Goal: Task Accomplishment & Management: Manage account settings

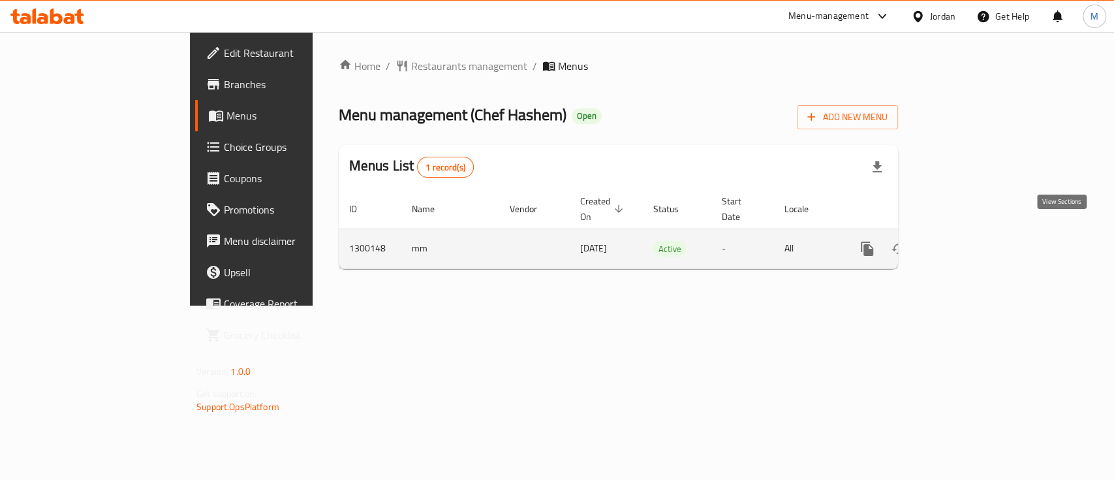
click at [969, 241] on icon "enhanced table" at bounding box center [962, 249] width 16 height 16
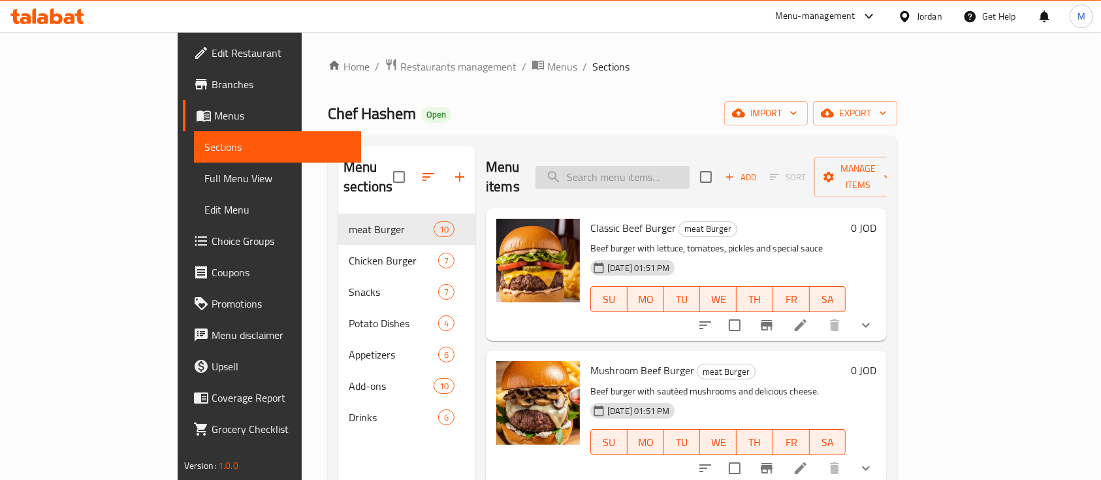
click at [658, 166] on input "search" at bounding box center [612, 177] width 154 height 23
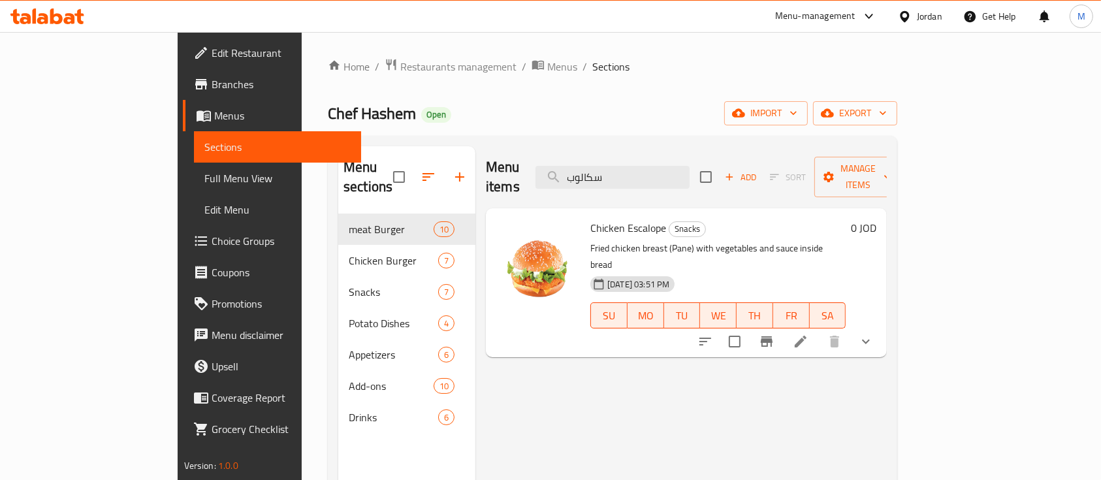
type input "سكالوب"
click at [881, 326] on button "show more" at bounding box center [865, 341] width 31 height 31
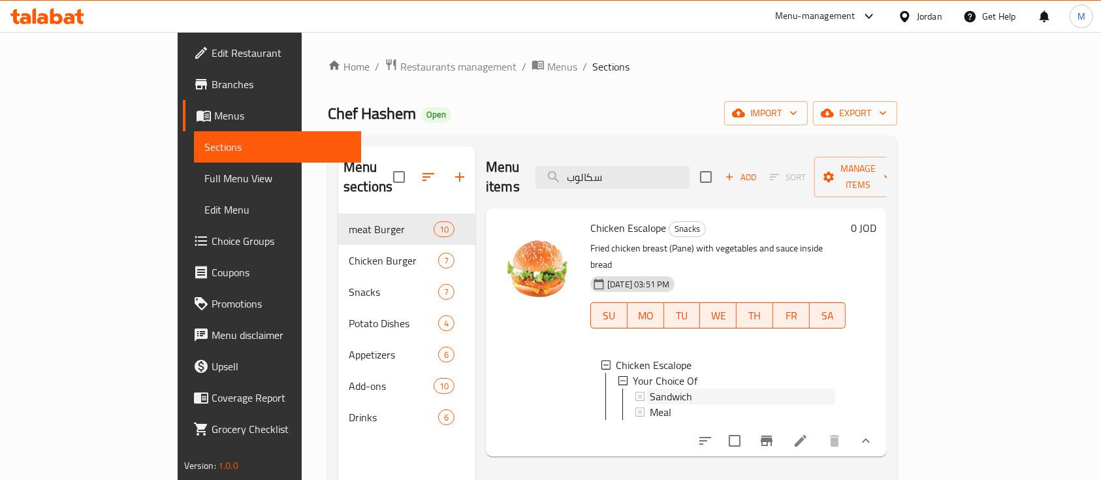
click at [715, 388] on div "Sandwich" at bounding box center [742, 396] width 185 height 16
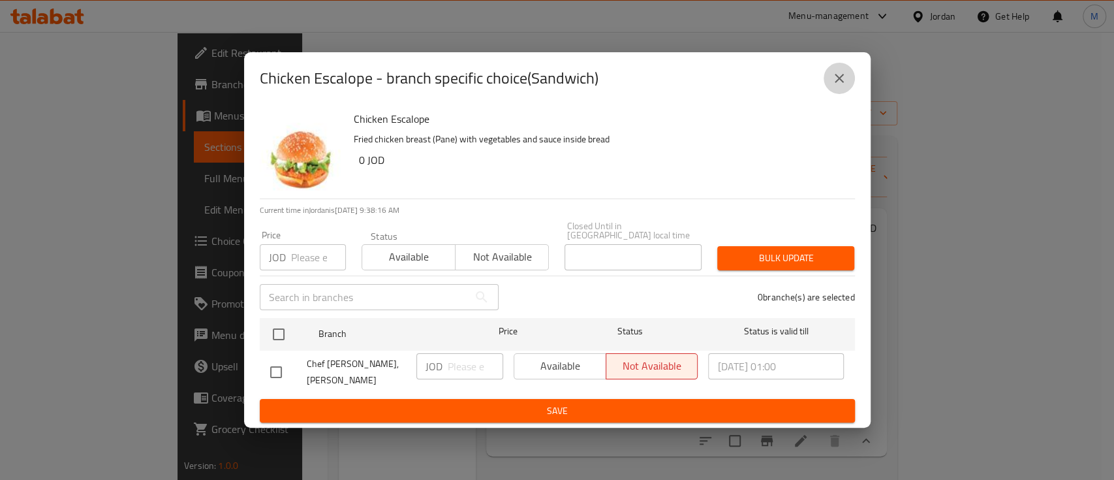
click at [830, 87] on button "close" at bounding box center [839, 78] width 31 height 31
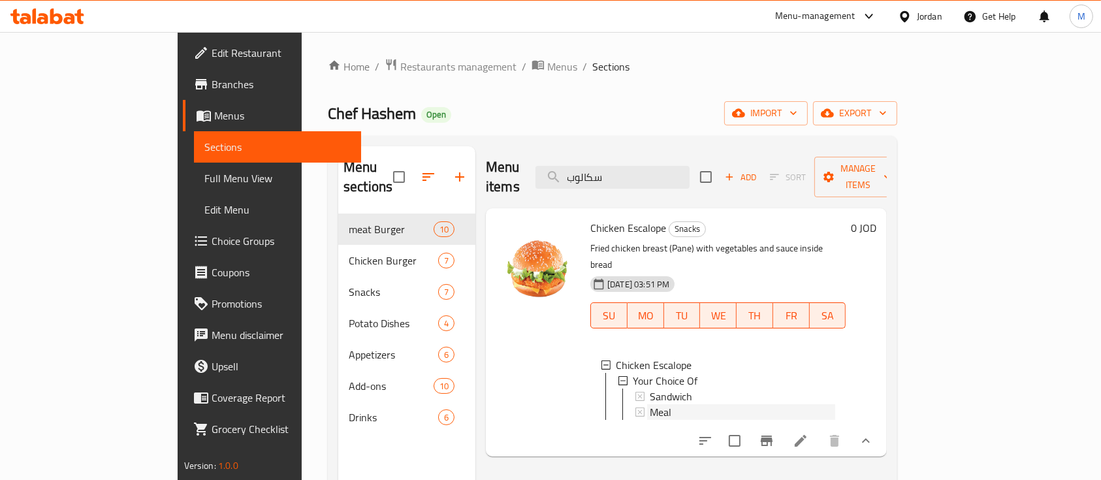
click at [650, 404] on div "Meal" at bounding box center [742, 412] width 185 height 16
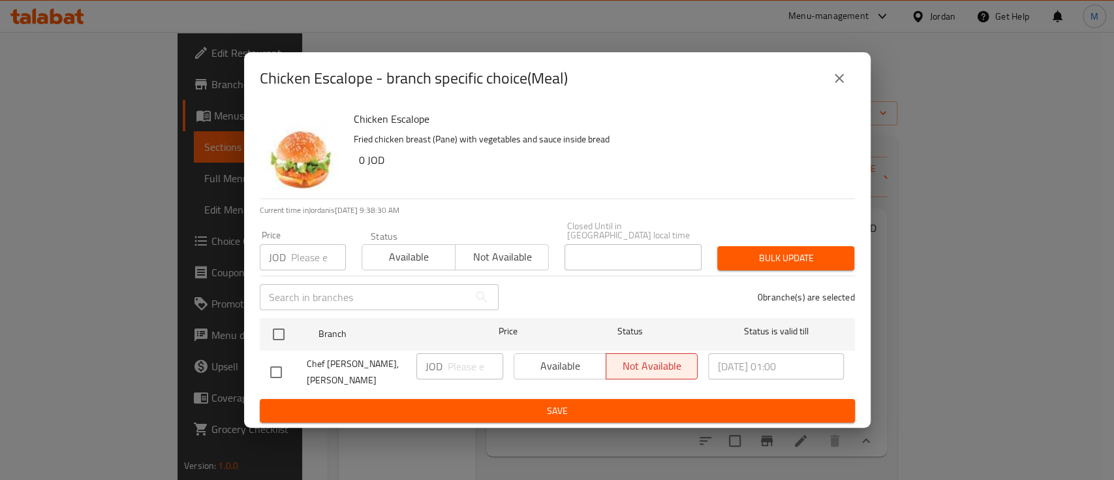
click at [835, 86] on icon "close" at bounding box center [840, 79] width 16 height 16
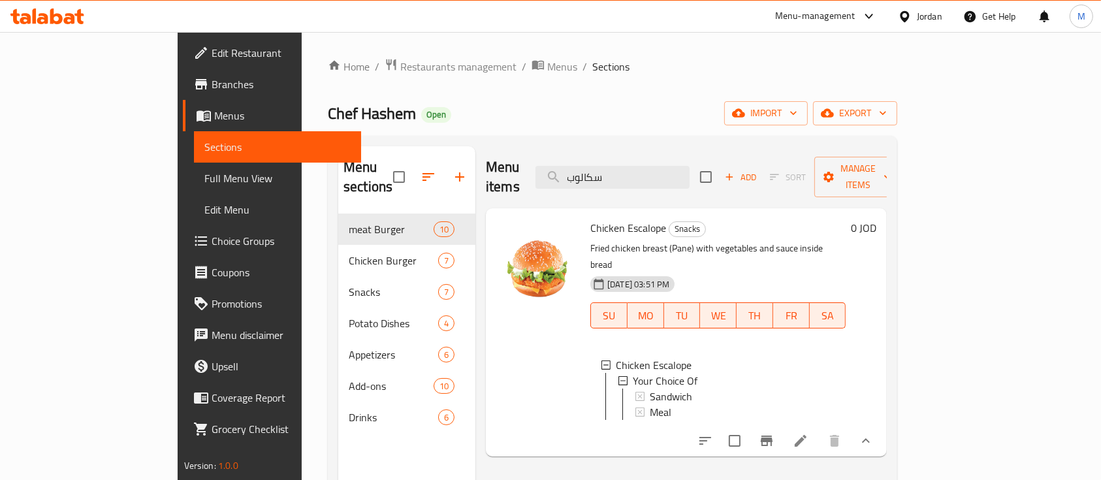
click at [819, 429] on li at bounding box center [800, 441] width 37 height 24
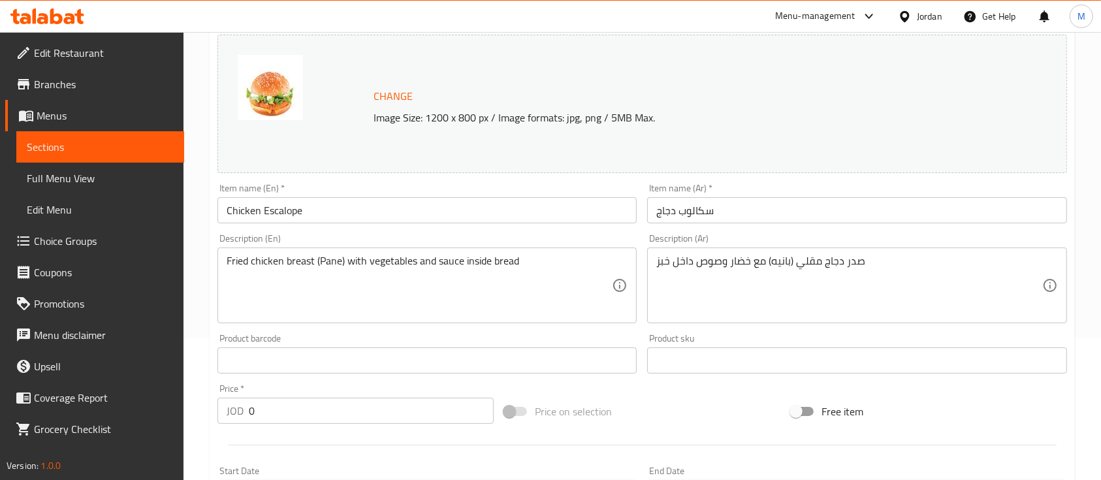
scroll to position [490, 0]
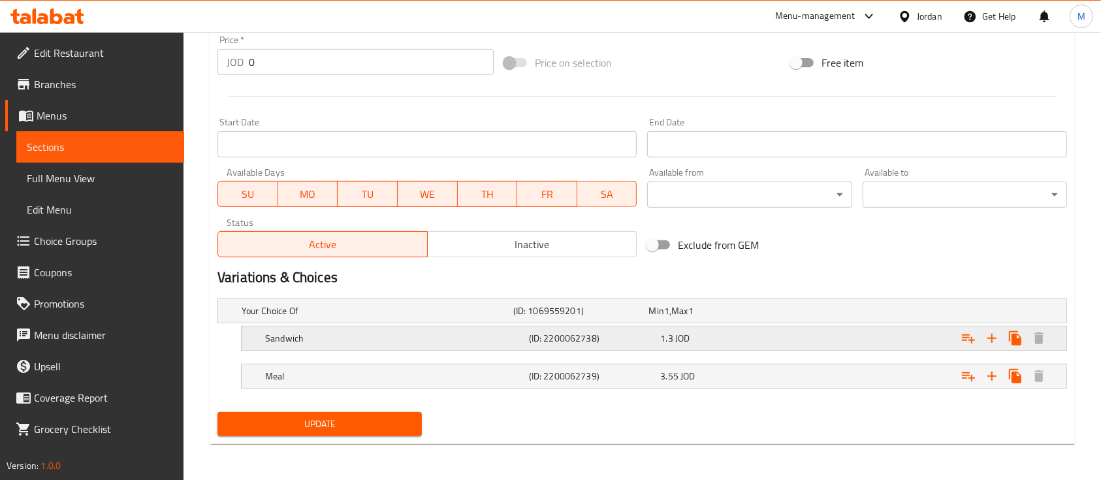
click at [622, 317] on h5 "(ID: 2200062738)" at bounding box center [578, 310] width 131 height 13
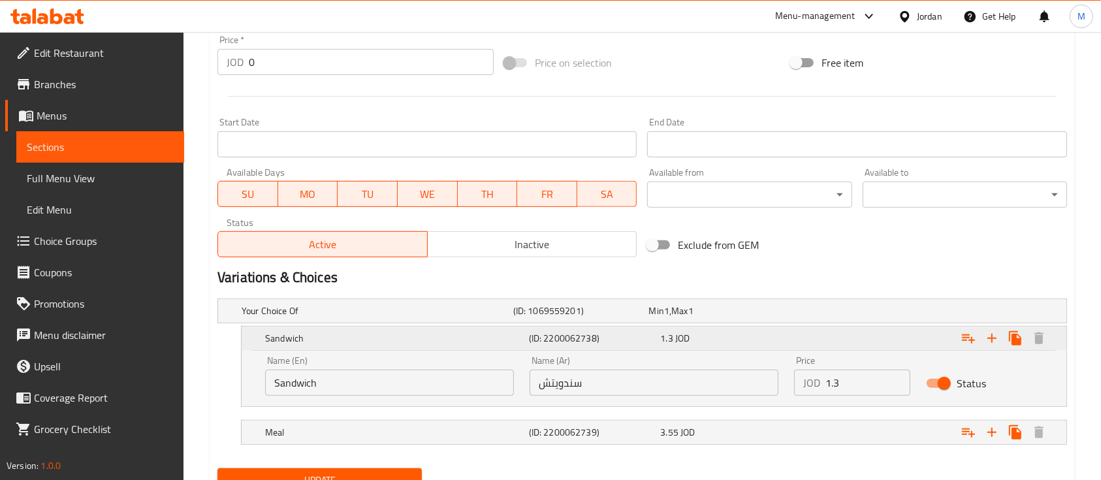
click at [622, 340] on h5 "(ID: 2200062738)" at bounding box center [592, 338] width 127 height 13
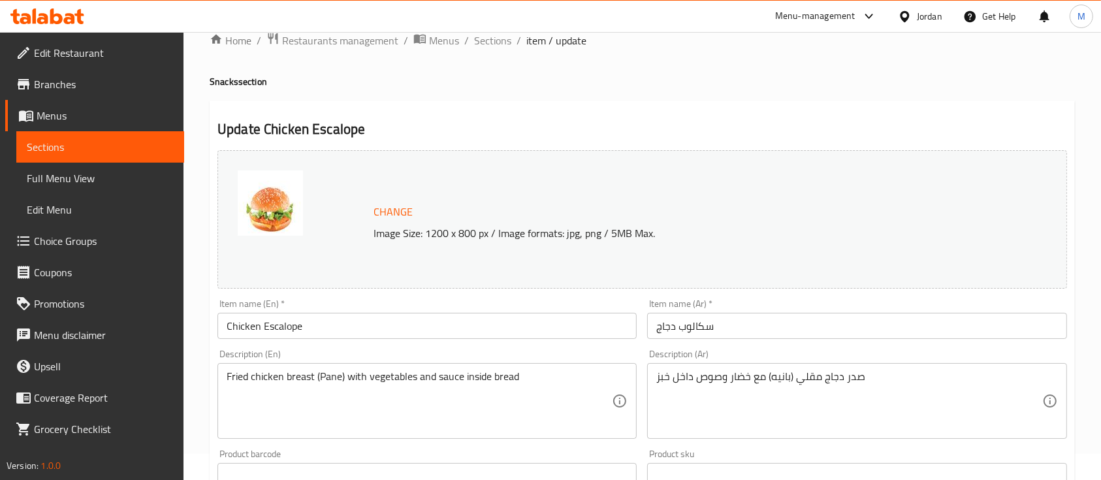
scroll to position [0, 0]
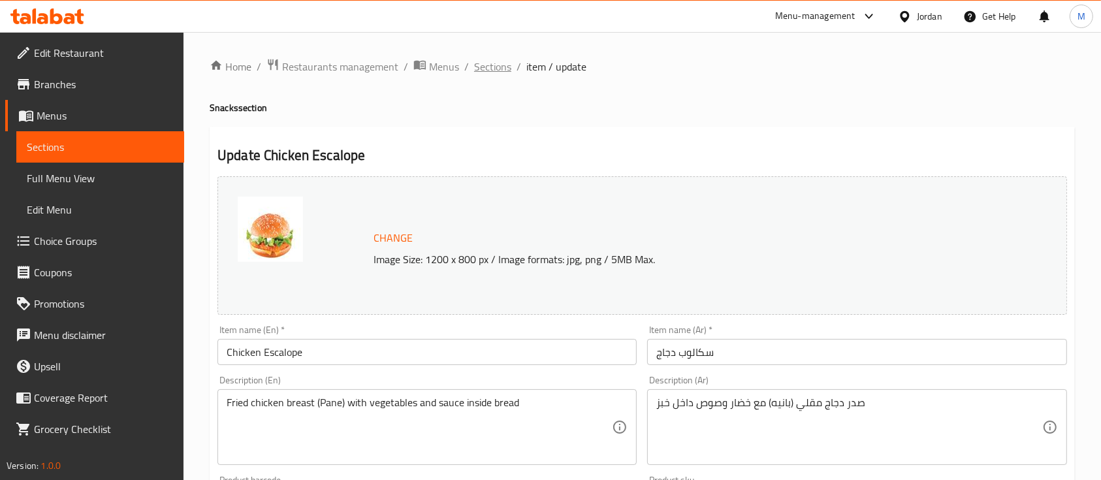
click at [501, 59] on span "Sections" at bounding box center [492, 67] width 37 height 16
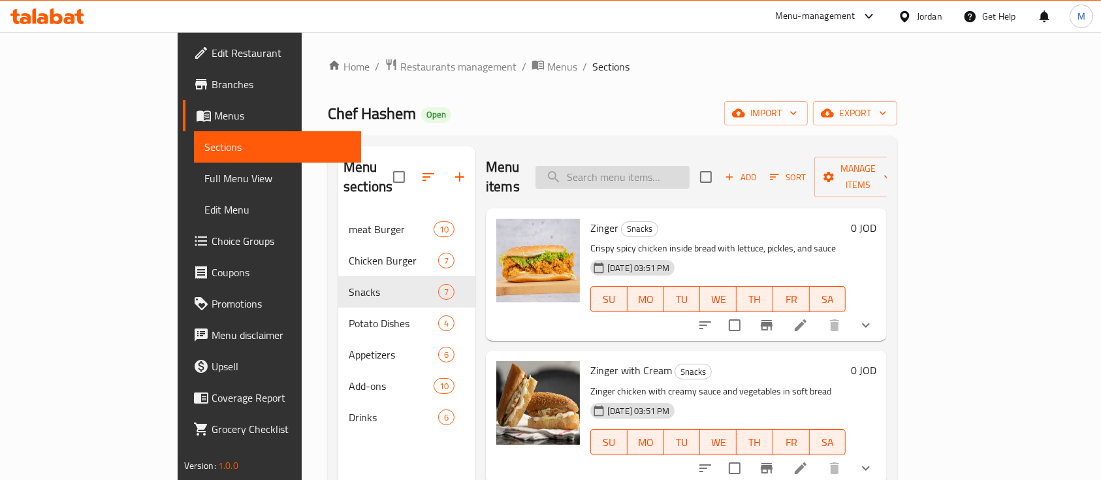
click at [638, 168] on input "search" at bounding box center [612, 177] width 154 height 23
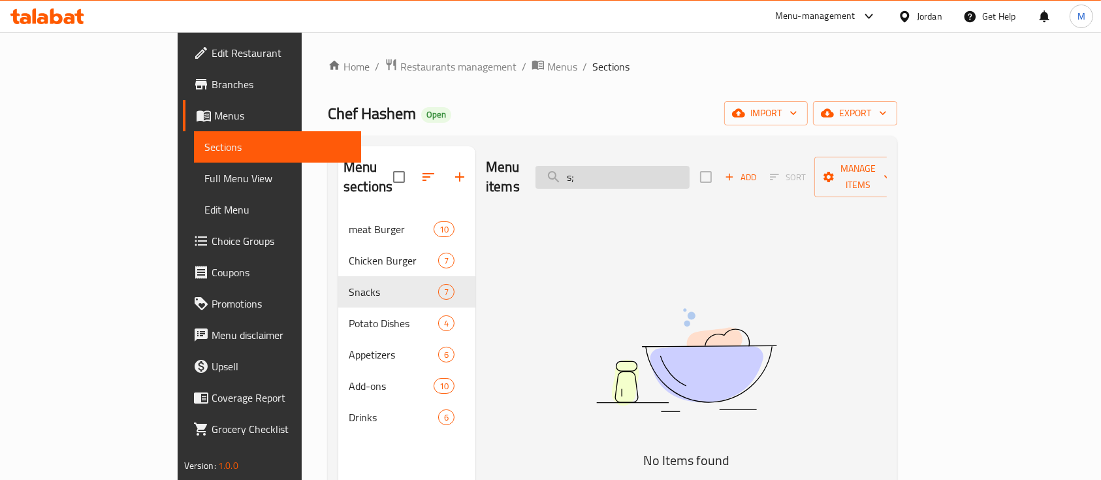
type input "s"
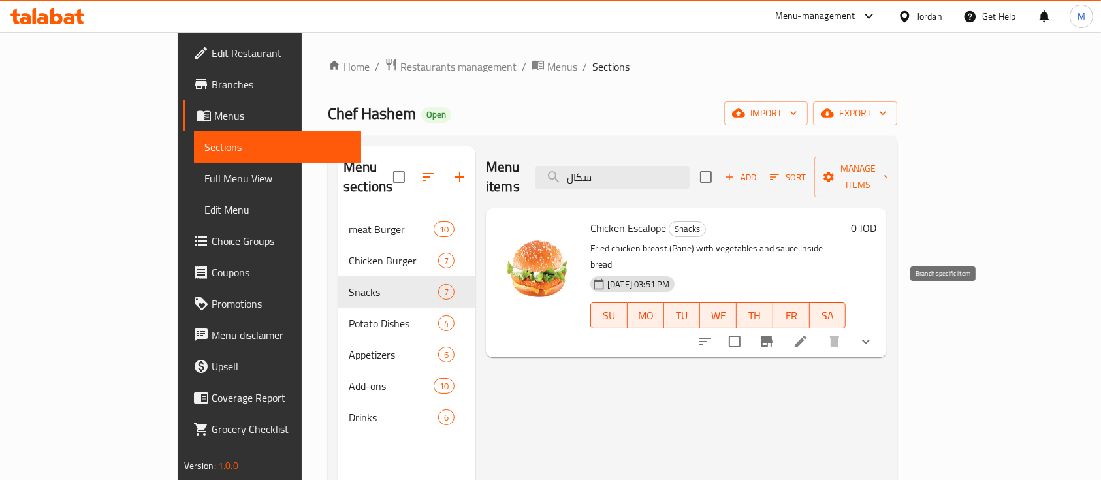
type input "سكال"
click at [774, 334] on icon "Branch-specific-item" at bounding box center [767, 342] width 16 height 16
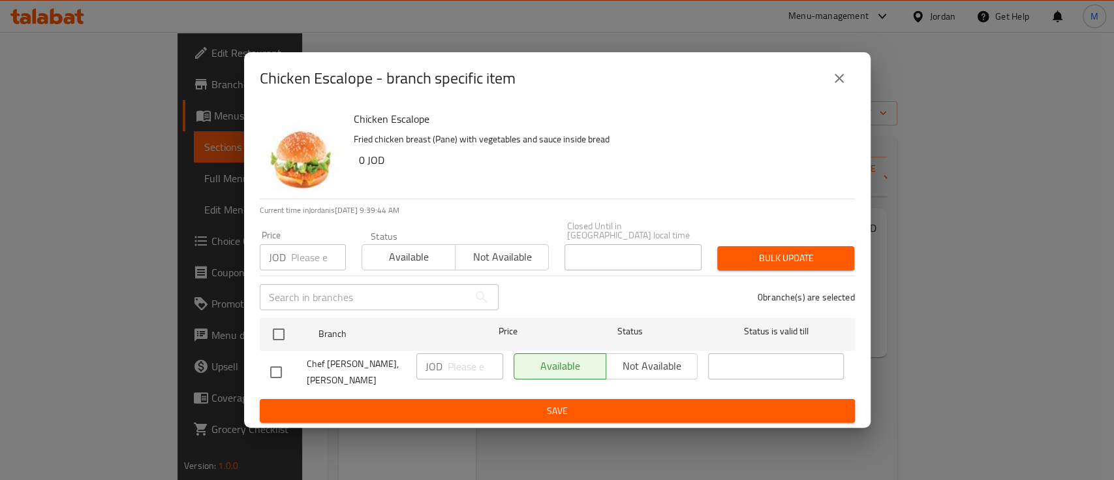
click at [501, 257] on span "Not available" at bounding box center [502, 256] width 83 height 19
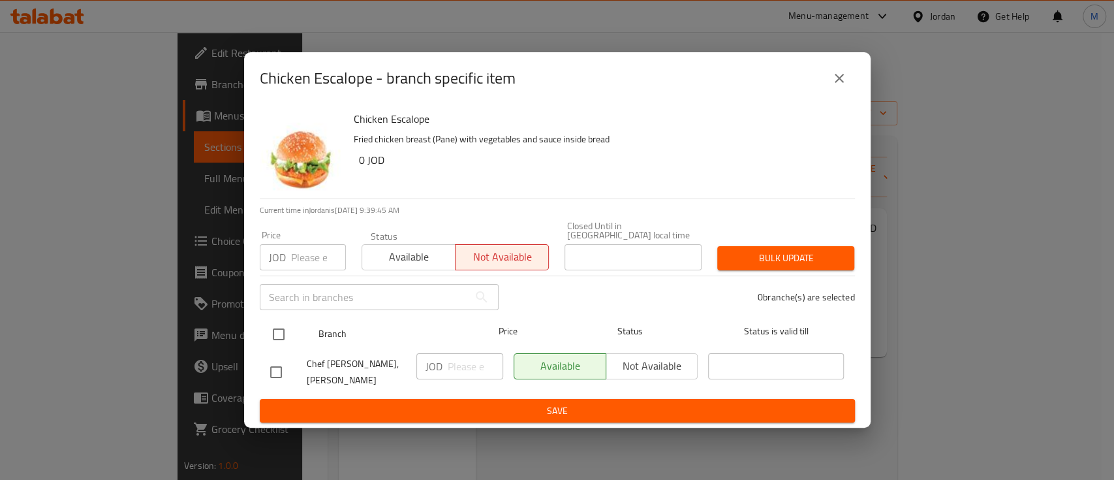
drag, startPoint x: 276, startPoint y: 334, endPoint x: 375, endPoint y: 352, distance: 100.3
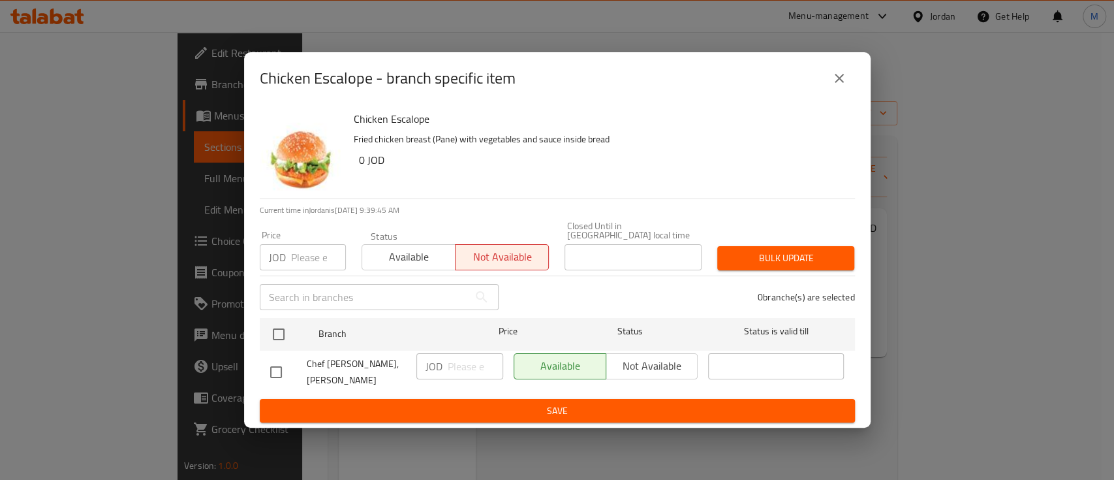
click at [277, 334] on input "checkbox" at bounding box center [278, 334] width 27 height 27
checkbox input "true"
click at [648, 366] on span "Not available" at bounding box center [653, 365] width 82 height 19
click at [763, 269] on button "Bulk update" at bounding box center [785, 258] width 137 height 24
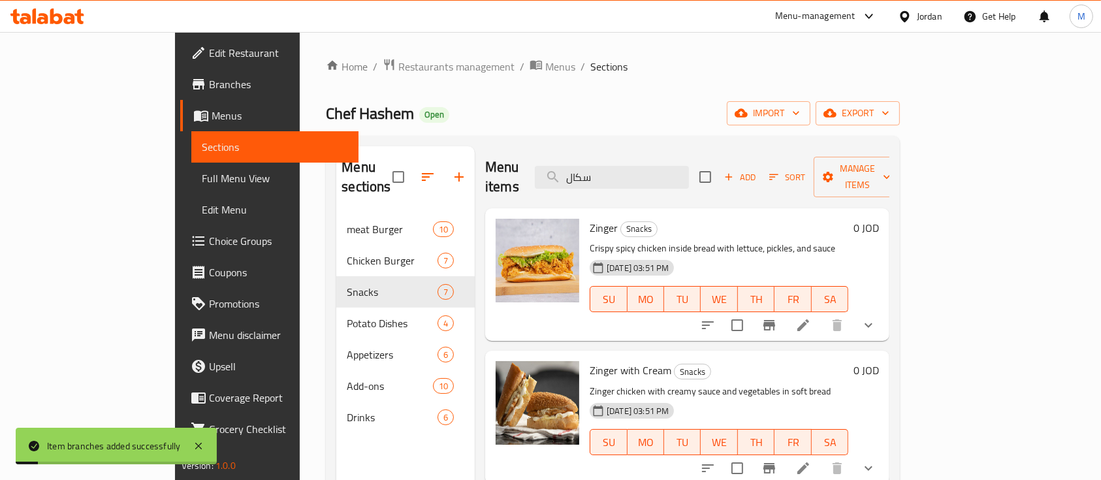
click at [761, 383] on p "Zinger chicken with creamy sauce and vegetables in soft bread" at bounding box center [718, 391] width 259 height 16
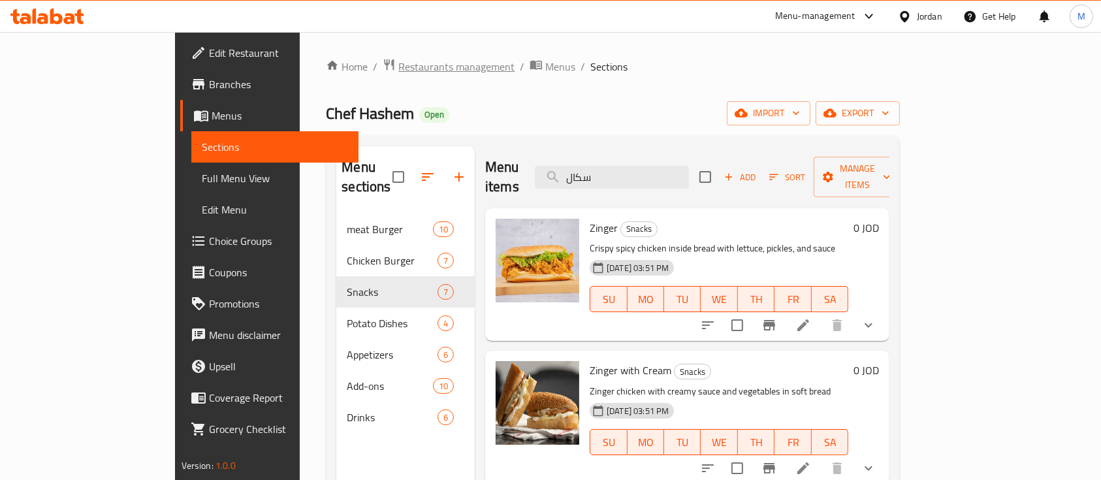
click at [398, 64] on span "Restaurants management" at bounding box center [456, 67] width 116 height 16
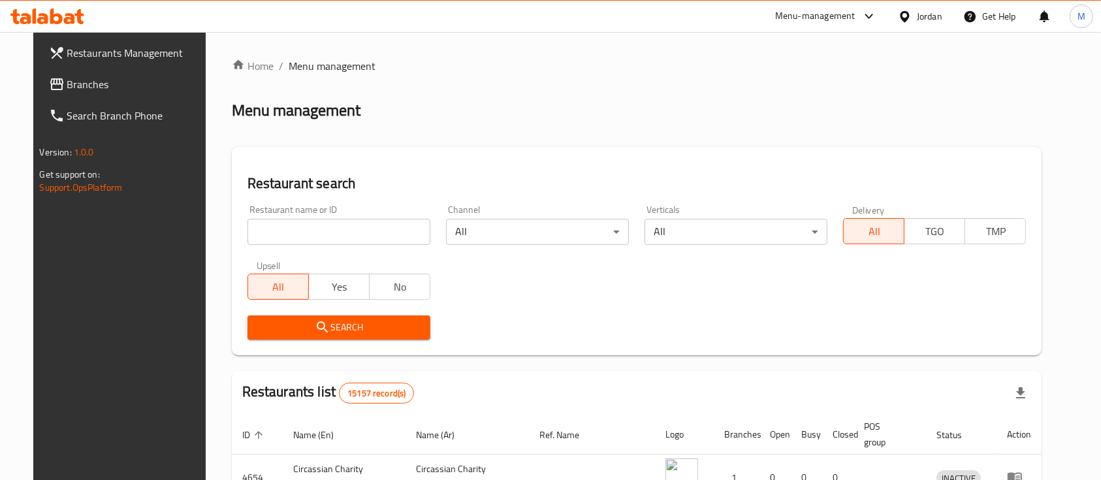
click at [314, 230] on input "search" at bounding box center [338, 232] width 183 height 26
type input "Chef Hashem"
drag, startPoint x: 324, startPoint y: 323, endPoint x: 483, endPoint y: 300, distance: 160.9
click at [394, 321] on span "Search" at bounding box center [339, 327] width 162 height 16
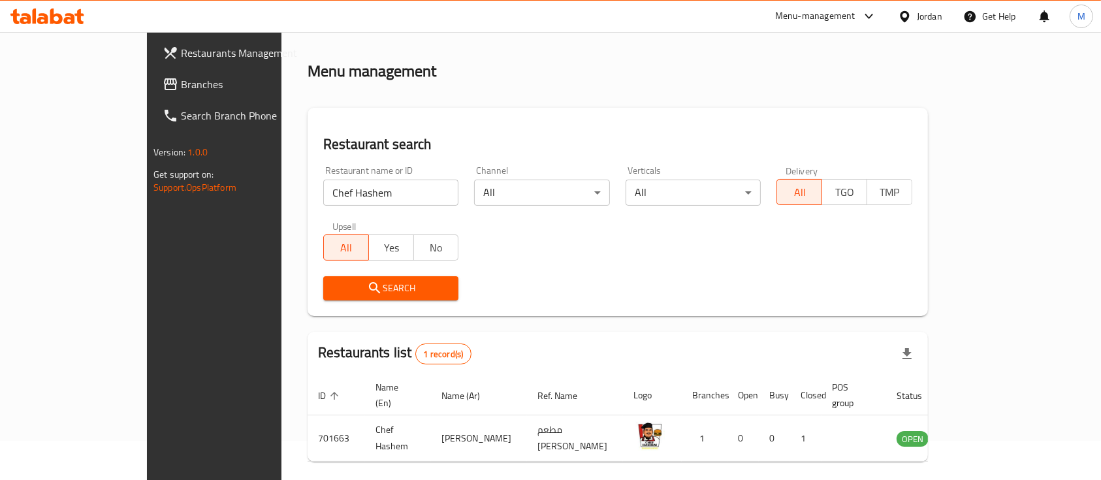
scroll to position [76, 0]
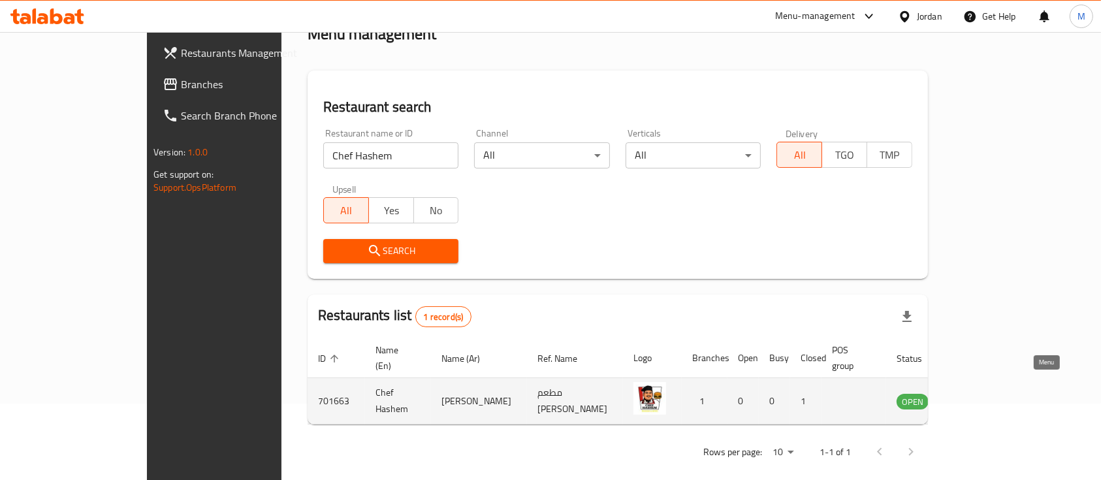
click at [980, 396] on icon "enhanced table" at bounding box center [973, 401] width 14 height 11
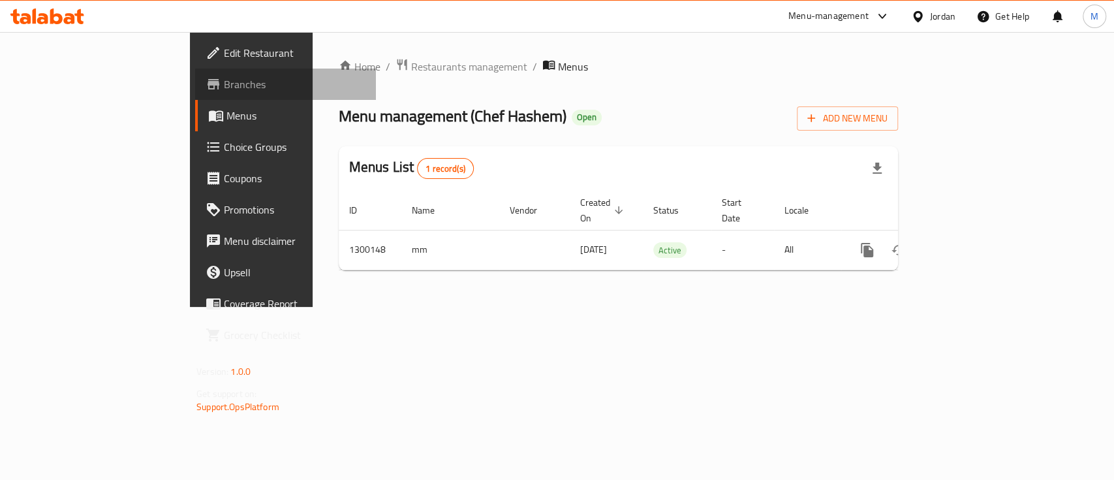
click at [224, 91] on span "Branches" at bounding box center [295, 84] width 142 height 16
